Goal: Task Accomplishment & Management: Manage account settings

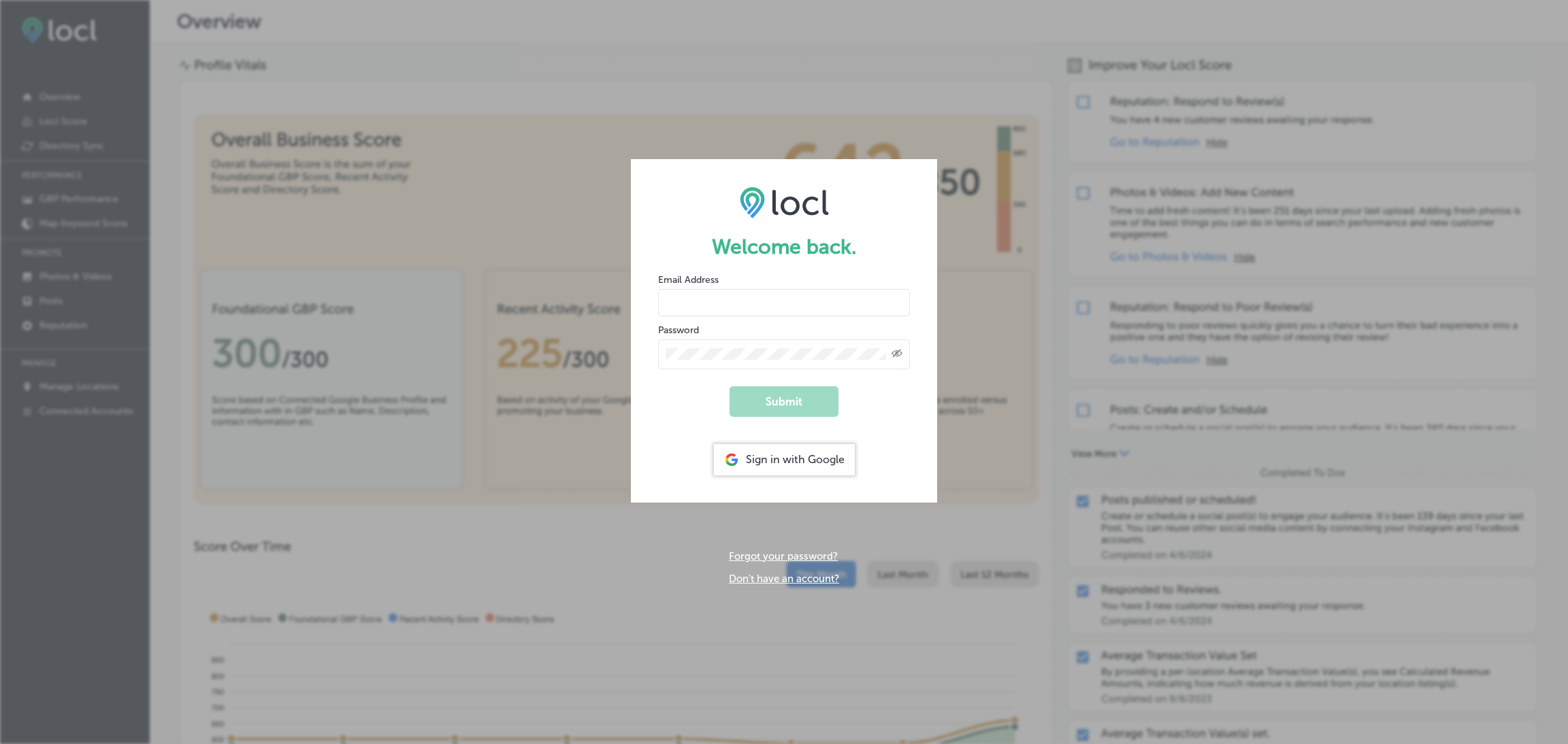
type input "[EMAIL_ADDRESS][DOMAIN_NAME]"
click at [732, 290] on input "[EMAIL_ADDRESS][DOMAIN_NAME]" at bounding box center [784, 302] width 252 height 27
click at [740, 401] on button "Submit" at bounding box center [784, 401] width 109 height 30
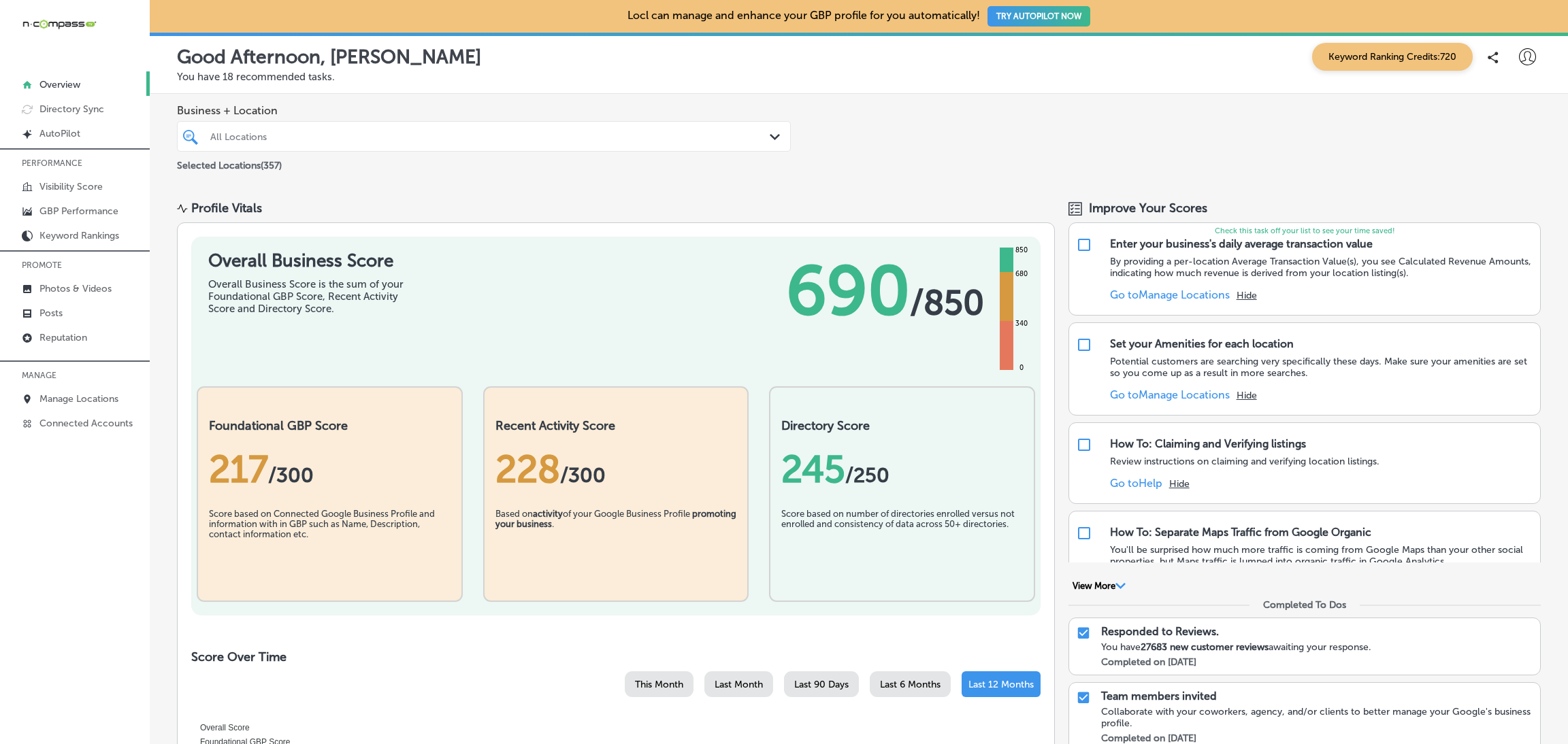
click at [462, 135] on div "All Locations" at bounding box center [490, 136] width 560 height 11
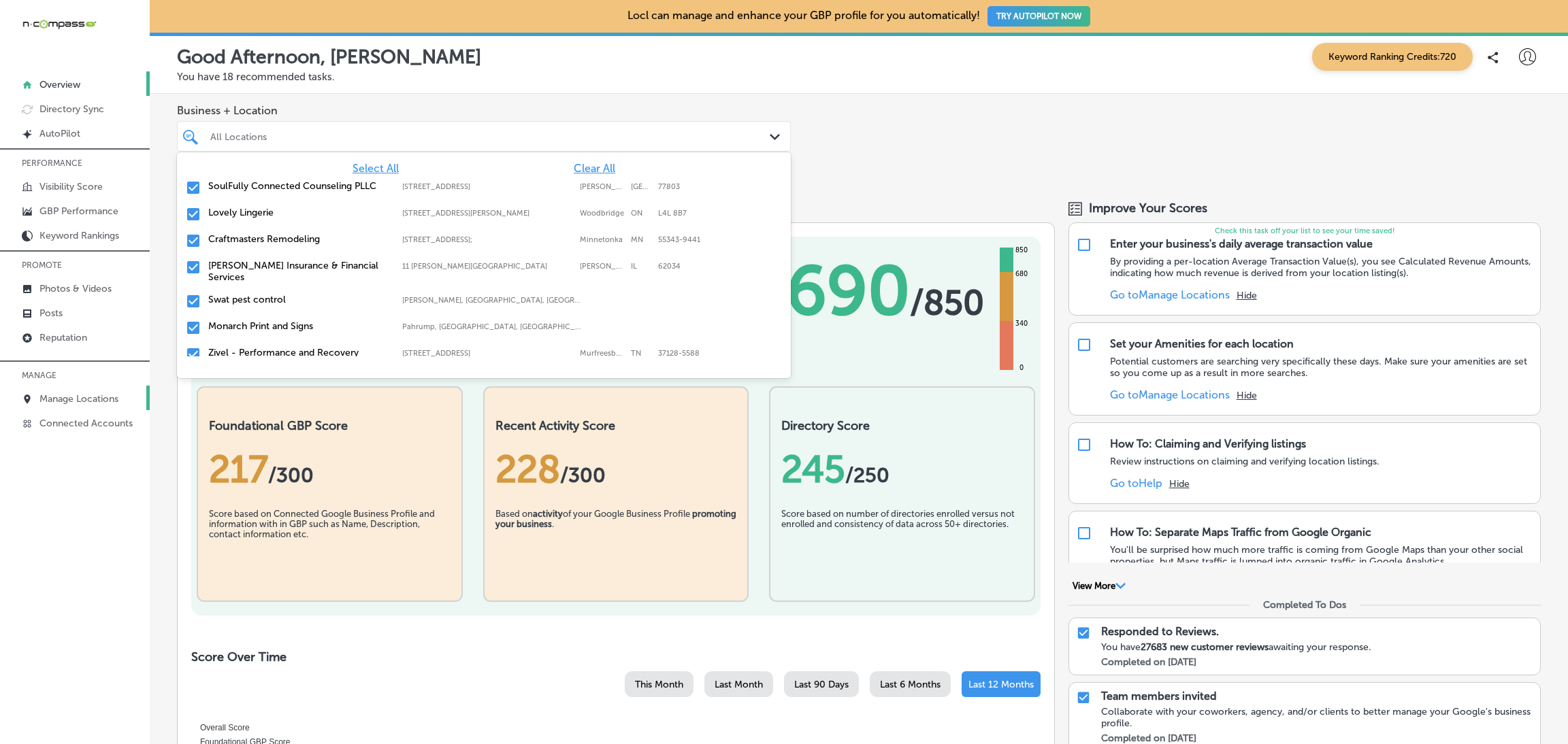
click at [51, 396] on p "Manage Locations" at bounding box center [79, 398] width 79 height 11
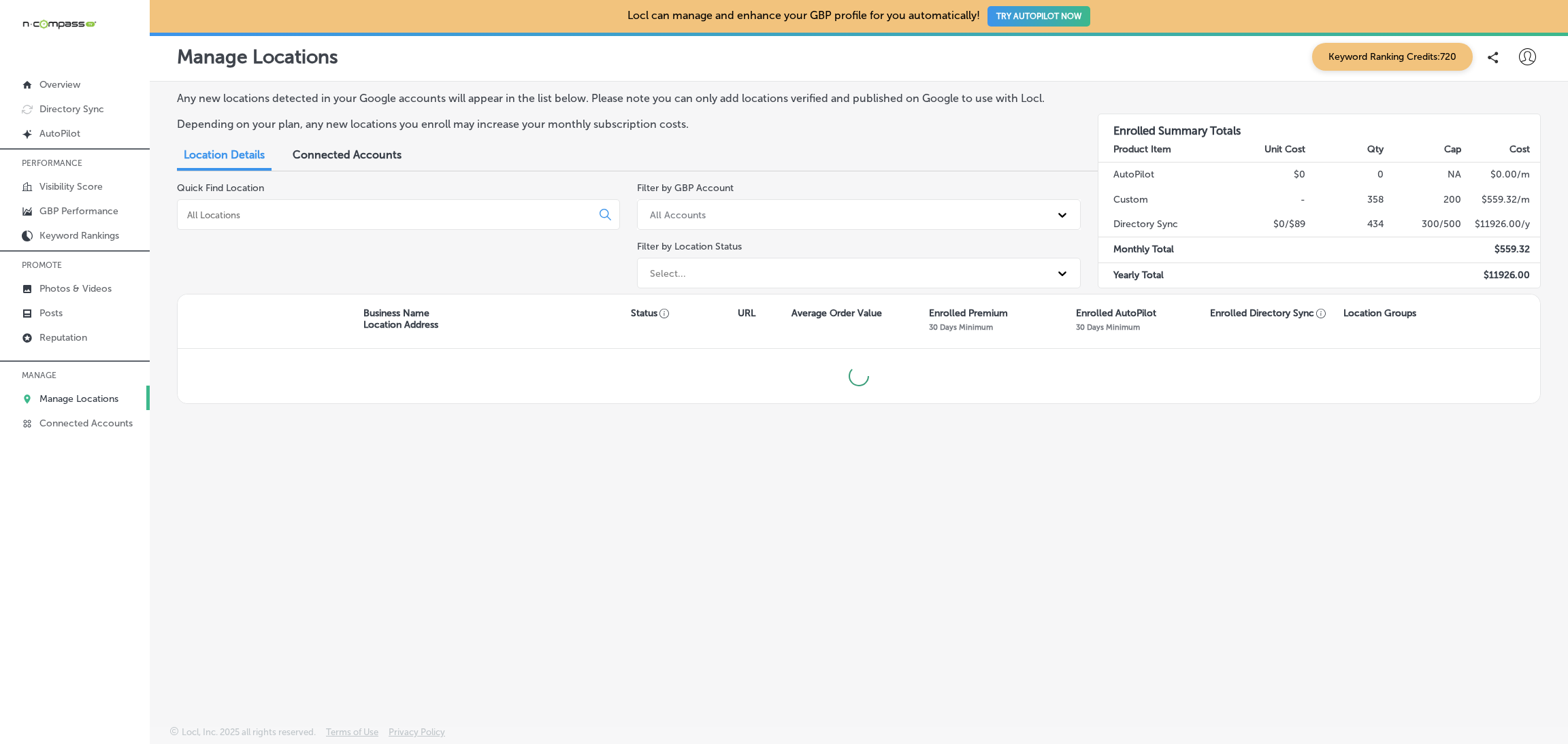
click at [226, 212] on input at bounding box center [387, 215] width 403 height 12
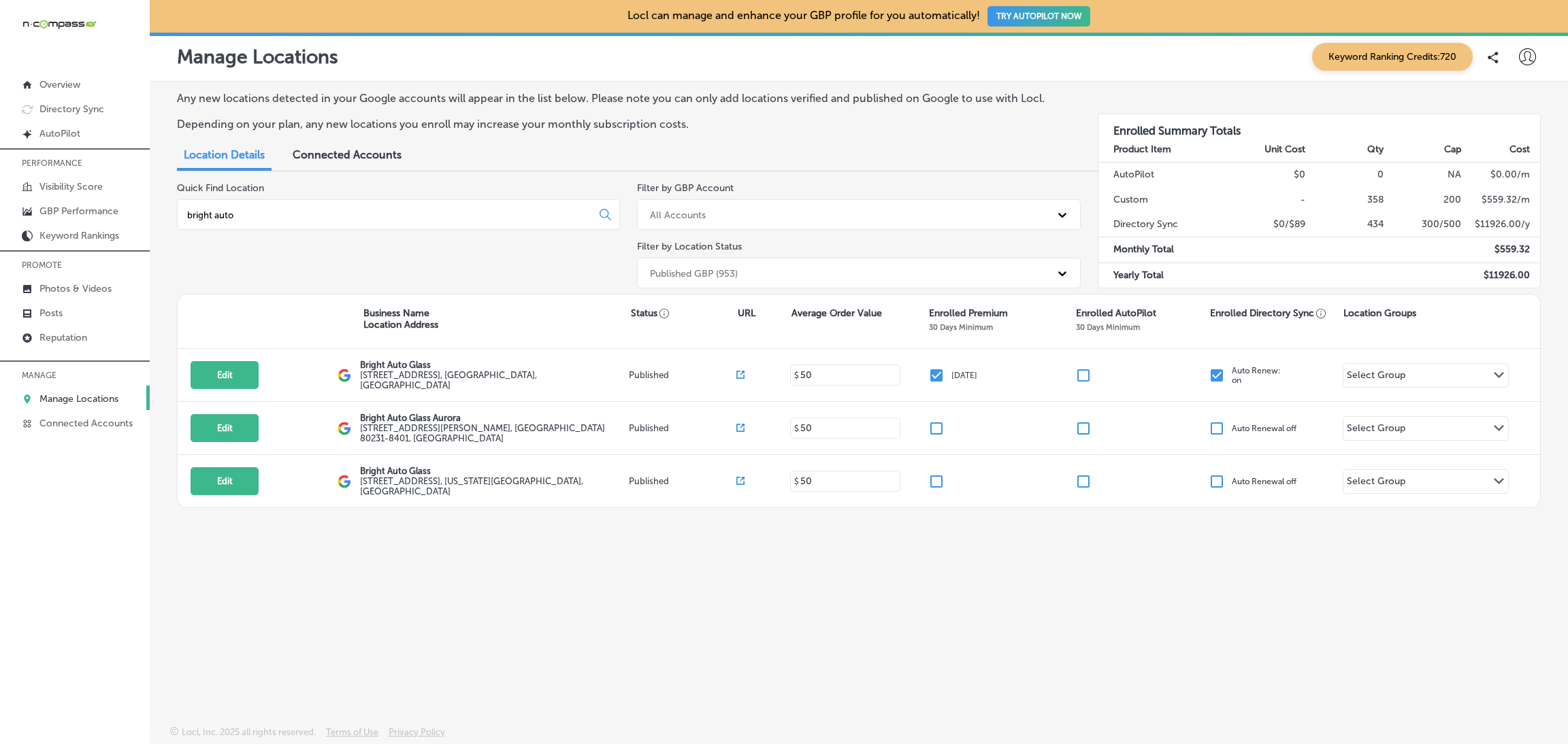
type input "bright auto"
